Goal: Book appointment/travel/reservation

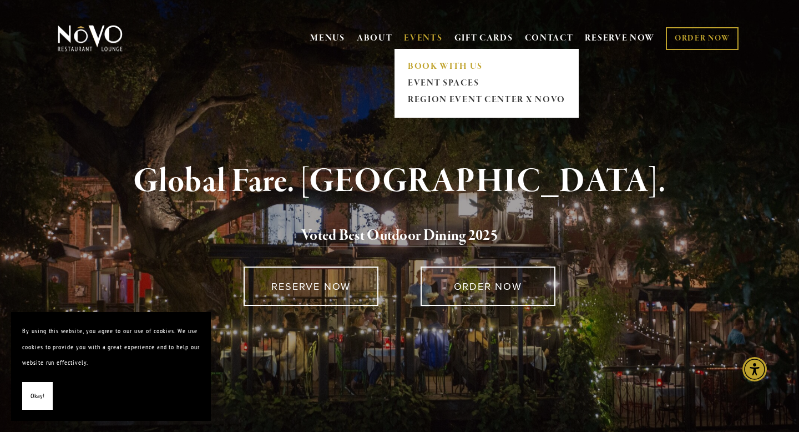
click at [415, 67] on link "BOOK WITH US" at bounding box center [486, 66] width 165 height 17
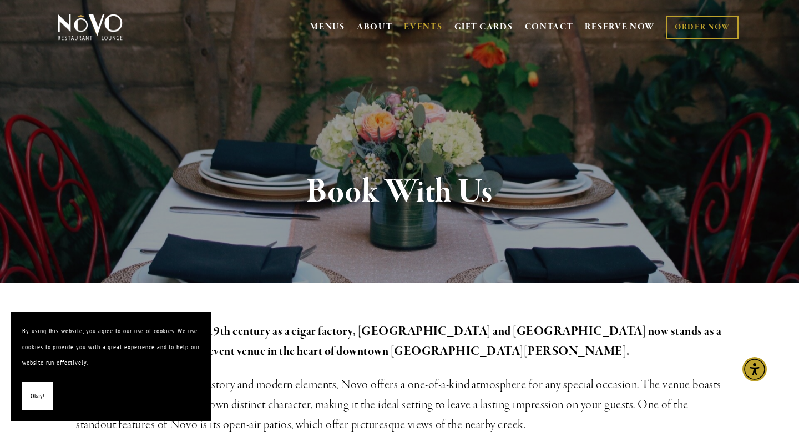
scroll to position [12, 0]
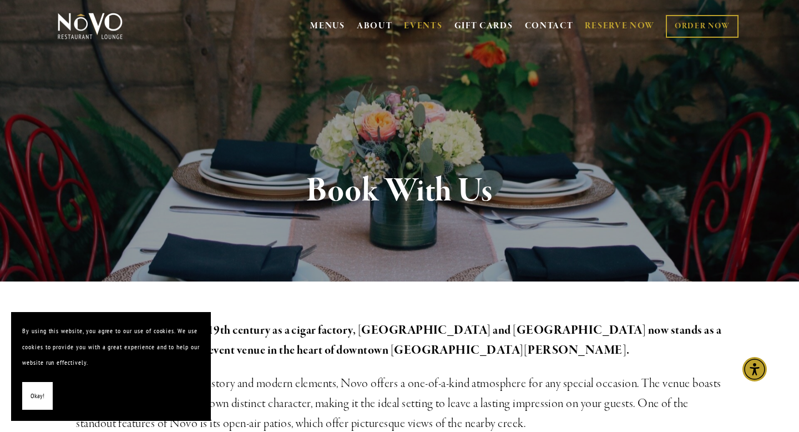
click at [621, 24] on link "RESERVE NOW" at bounding box center [620, 26] width 70 height 21
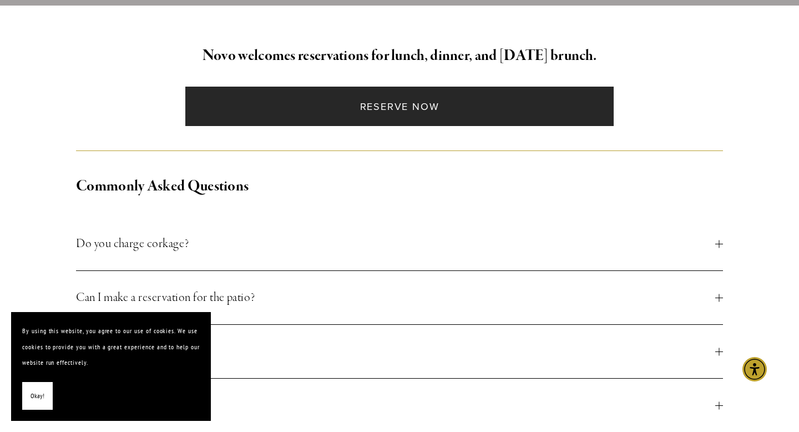
scroll to position [420, 0]
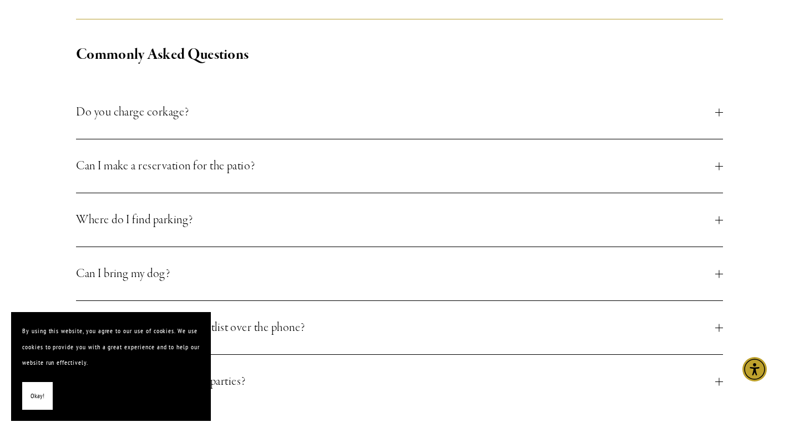
click at [319, 88] on button "Do you charge corkage?" at bounding box center [399, 111] width 647 height 53
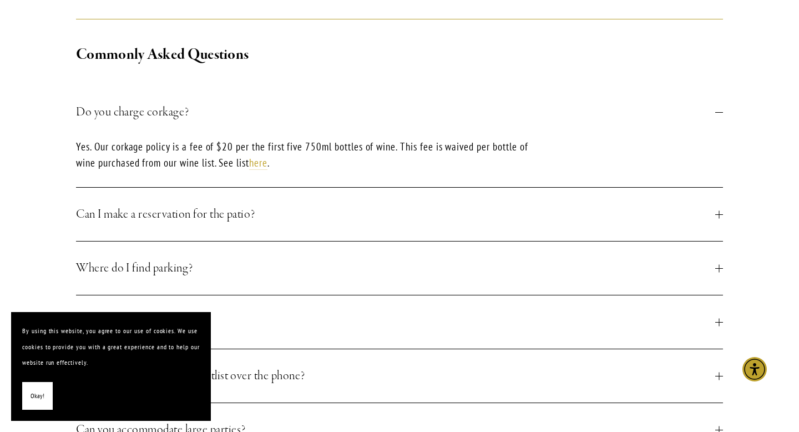
click at [341, 218] on span "Can I make a reservation for the patio?" at bounding box center [396, 214] width 640 height 20
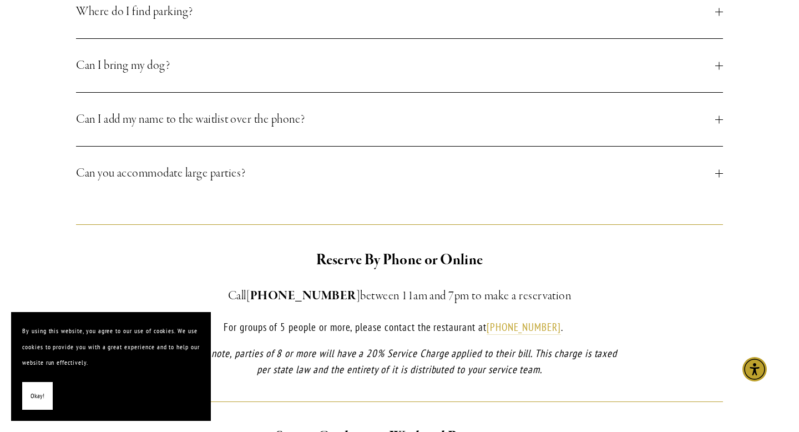
scroll to position [709, 0]
click at [142, 145] on button "Can you accommodate large parties?" at bounding box center [399, 171] width 647 height 53
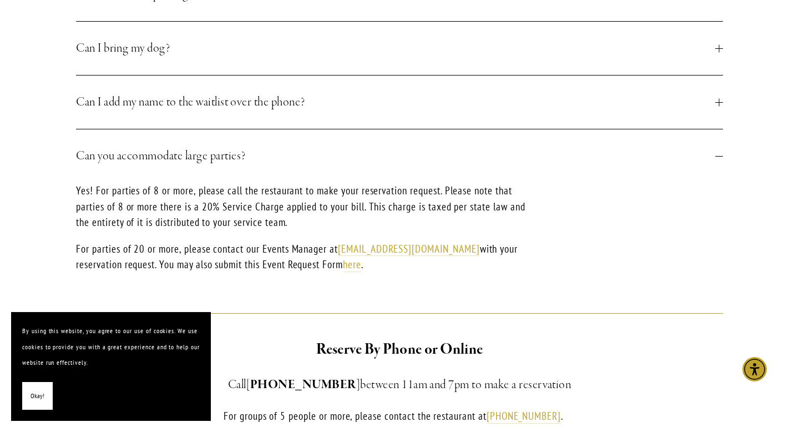
scroll to position [645, 0]
